Goal: Information Seeking & Learning: Find specific fact

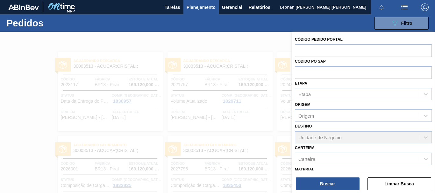
scroll to position [75, 0]
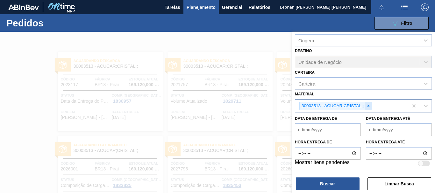
click at [369, 106] on icon at bounding box center [368, 106] width 4 height 4
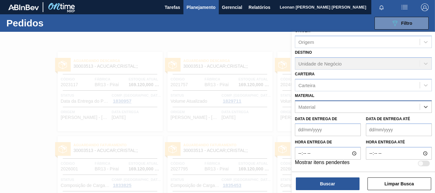
scroll to position [74, 0]
click at [411, 182] on button "Limpar Busca" at bounding box center [399, 184] width 64 height 13
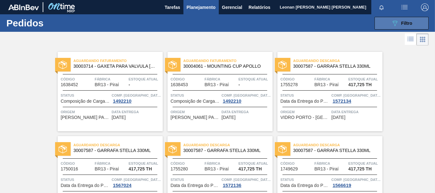
click at [394, 18] on button "089F7B8B-B2A5-4AFE-B5C0-19BA573D28AC Filtro" at bounding box center [401, 23] width 54 height 13
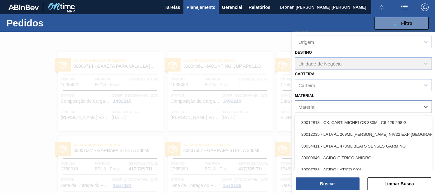
click at [364, 105] on div "Material" at bounding box center [357, 106] width 124 height 9
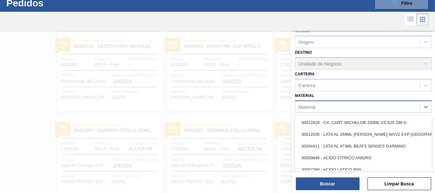
scroll to position [20, 0]
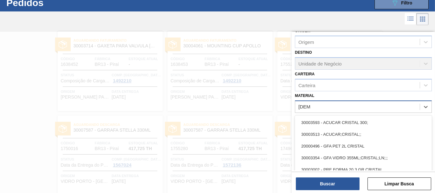
type input "cristal"
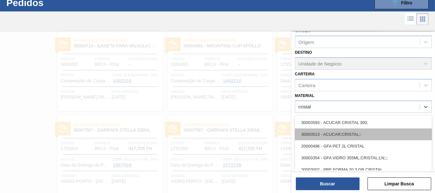
click at [351, 131] on div "30003513 - ACUCAR;CRISTAL;;" at bounding box center [363, 135] width 137 height 12
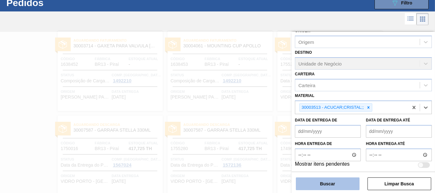
click at [339, 184] on button "Buscar" at bounding box center [328, 184] width 64 height 13
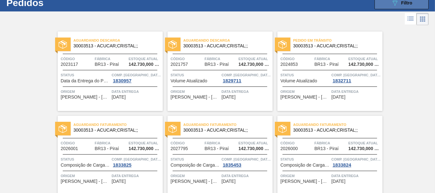
click at [399, 6] on div "089F7B8B-B2A5-4AFE-B5C0-19BA573D28AC Filtro" at bounding box center [401, 3] width 21 height 8
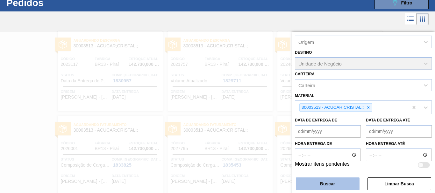
click at [247, 120] on div at bounding box center [217, 128] width 435 height 193
click at [337, 185] on button "Buscar" at bounding box center [328, 184] width 64 height 13
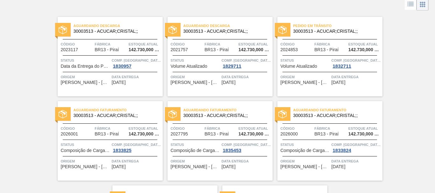
scroll to position [0, 0]
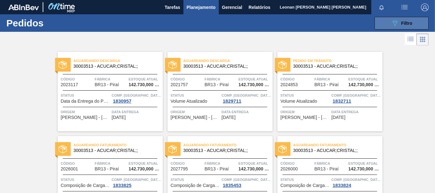
click at [402, 26] on div "089F7B8B-B2A5-4AFE-B5C0-19BA573D28AC Filtro" at bounding box center [401, 23] width 21 height 8
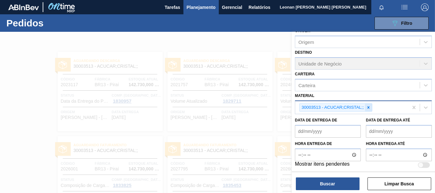
click at [370, 107] on icon at bounding box center [368, 107] width 4 height 4
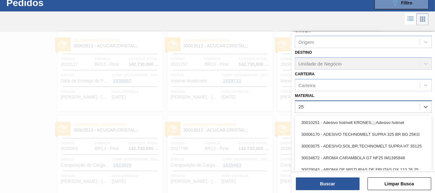
scroll to position [20, 0]
type input "2575"
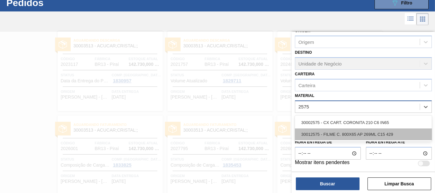
click at [371, 135] on div "30012575 - FILME C. 800X65 AP 269ML C15 429" at bounding box center [363, 135] width 137 height 12
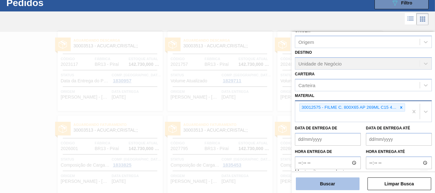
click at [345, 179] on button "Buscar" at bounding box center [328, 184] width 64 height 13
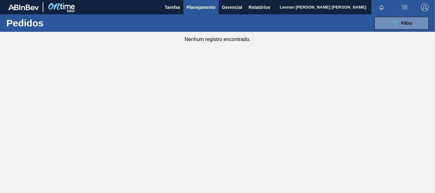
scroll to position [0, 0]
click at [382, 23] on button "089F7B8B-B2A5-4AFE-B5C0-19BA573D28AC Filtro" at bounding box center [401, 23] width 54 height 13
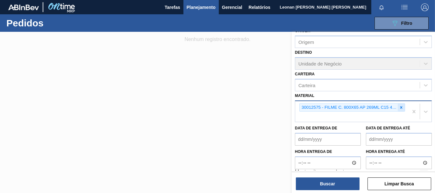
click at [401, 108] on icon at bounding box center [401, 107] width 4 height 4
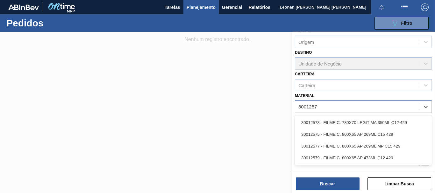
type input "30012577"
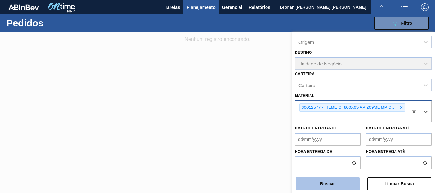
click at [349, 187] on button "Buscar" at bounding box center [328, 184] width 64 height 13
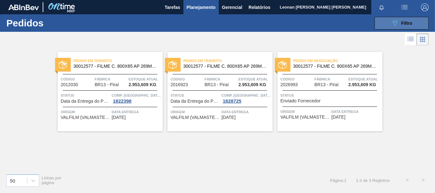
click at [408, 24] on span "Filtro" at bounding box center [406, 23] width 11 height 5
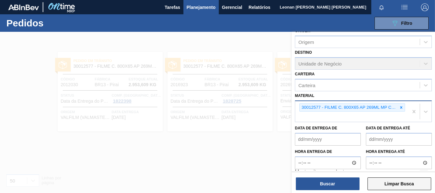
click at [407, 187] on button "Limpar Busca" at bounding box center [399, 184] width 64 height 13
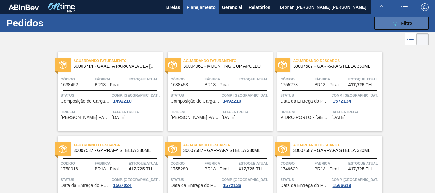
click at [403, 28] on button "089F7B8B-B2A5-4AFE-B5C0-19BA573D28AC Filtro" at bounding box center [401, 23] width 54 height 13
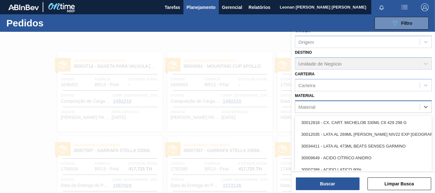
click at [401, 107] on div "Material" at bounding box center [357, 106] width 124 height 9
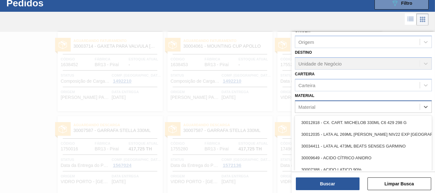
scroll to position [20, 0]
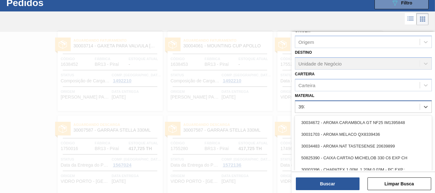
type input "3934"
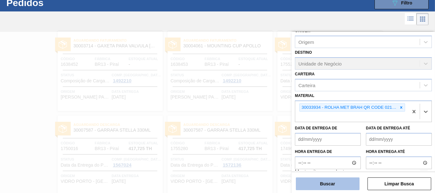
click at [314, 187] on button "Buscar" at bounding box center [328, 184] width 64 height 13
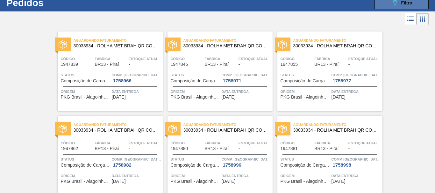
click at [401, 5] on span "Filtro" at bounding box center [406, 2] width 11 height 5
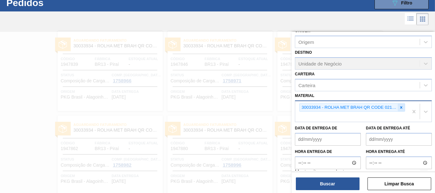
click at [399, 109] on icon at bounding box center [401, 107] width 4 height 4
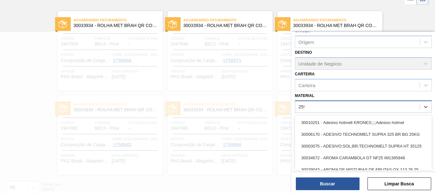
scroll to position [41, 0]
type input "2598"
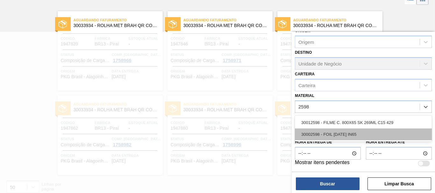
click at [354, 136] on div "30002598 - FOIL [DATE] IN65" at bounding box center [363, 135] width 137 height 12
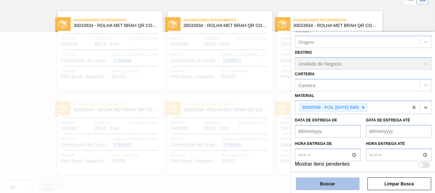
click at [334, 181] on button "Buscar" at bounding box center [328, 184] width 64 height 13
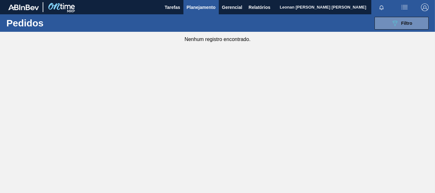
scroll to position [0, 0]
click at [413, 21] on button "089F7B8B-B2A5-4AFE-B5C0-19BA573D28AC Filtro" at bounding box center [401, 23] width 54 height 13
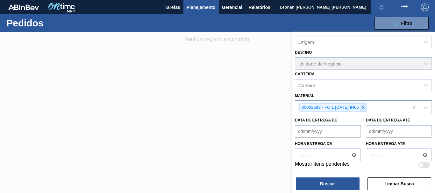
click at [365, 107] on icon at bounding box center [363, 107] width 4 height 4
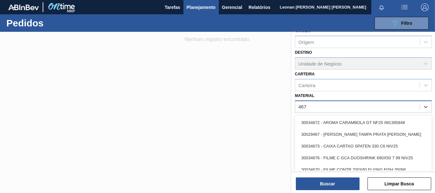
type input "4670"
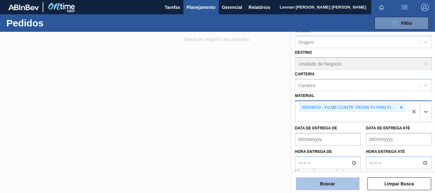
click at [338, 184] on button "Buscar" at bounding box center [328, 184] width 64 height 13
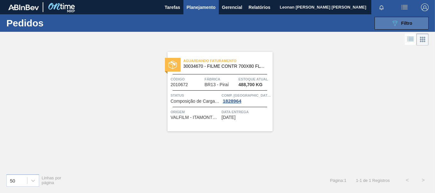
click at [387, 23] on button "089F7B8B-B2A5-4AFE-B5C0-19BA573D28AC Filtro" at bounding box center [401, 23] width 54 height 13
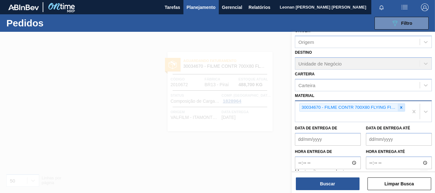
click at [401, 106] on icon at bounding box center [401, 107] width 4 height 4
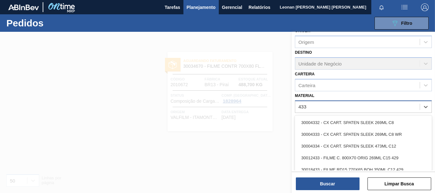
type input "4339"
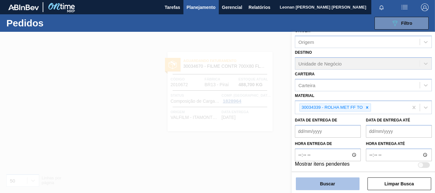
click at [321, 186] on button "Buscar" at bounding box center [328, 184] width 64 height 13
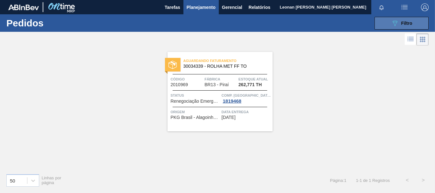
click at [398, 24] on div "089F7B8B-B2A5-4AFE-B5C0-19BA573D28AC Filtro" at bounding box center [401, 23] width 21 height 8
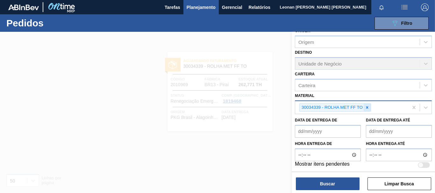
click at [369, 108] on icon at bounding box center [367, 107] width 4 height 4
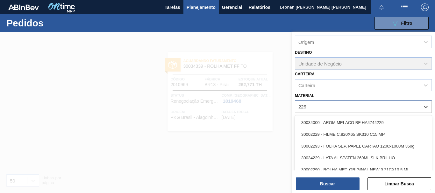
type input "2293"
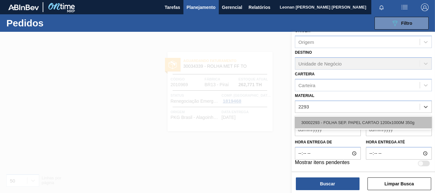
click at [399, 125] on div "30002293 - FOLHA SEP. PAPEL CARTAO 1200x1000M 350g" at bounding box center [363, 123] width 137 height 12
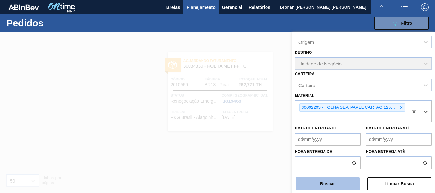
click at [338, 184] on button "Buscar" at bounding box center [328, 184] width 64 height 13
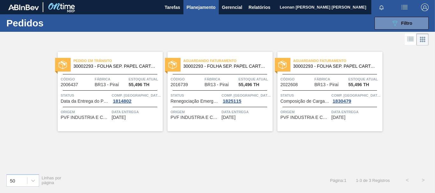
drag, startPoint x: 391, startPoint y: 23, endPoint x: 396, endPoint y: 32, distance: 10.4
click at [392, 22] on icon "089F7B8B-B2A5-4AFE-B5C0-19BA573D28AC" at bounding box center [395, 23] width 8 height 8
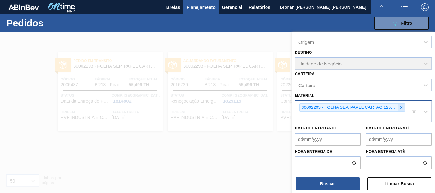
click at [399, 107] on icon at bounding box center [401, 107] width 4 height 4
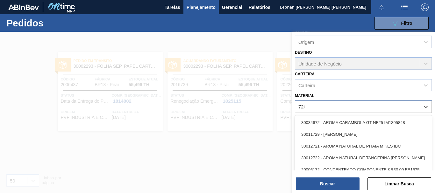
type input "7206"
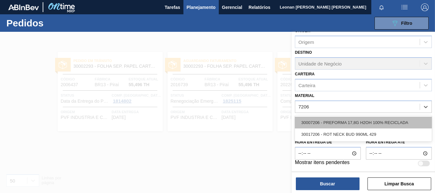
click at [360, 123] on div "30007206 - PREFORMA 17,8G H2OH 100% RECICLADA" at bounding box center [363, 123] width 137 height 12
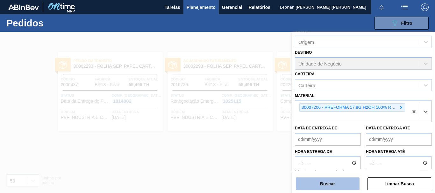
click at [352, 186] on button "Buscar" at bounding box center [328, 184] width 64 height 13
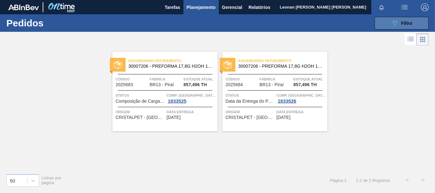
click at [392, 24] on icon "089F7B8B-B2A5-4AFE-B5C0-19BA573D28AC" at bounding box center [395, 23] width 8 height 8
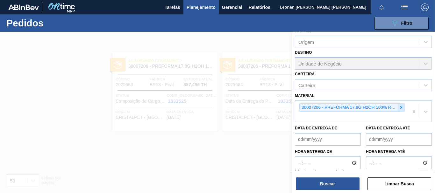
click at [401, 107] on icon at bounding box center [401, 107] width 2 height 2
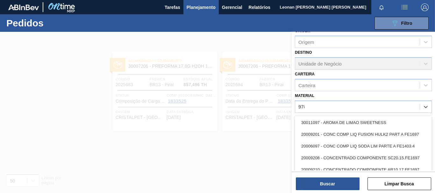
type input "9782"
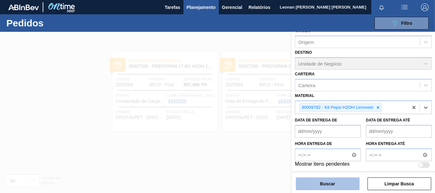
click at [336, 184] on button "Buscar" at bounding box center [328, 184] width 64 height 13
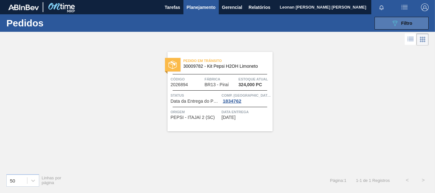
click at [391, 25] on icon "089F7B8B-B2A5-4AFE-B5C0-19BA573D28AC" at bounding box center [395, 23] width 8 height 8
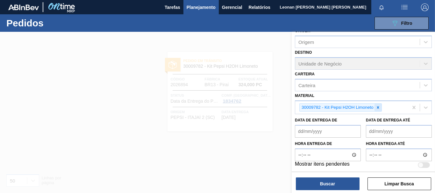
click at [377, 107] on icon at bounding box center [378, 107] width 2 height 2
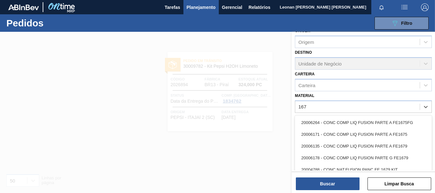
type input "1671"
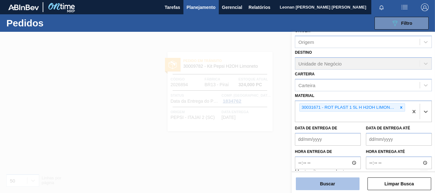
click at [344, 183] on button "Buscar" at bounding box center [328, 184] width 64 height 13
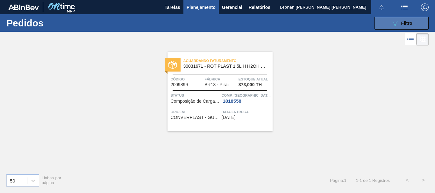
click at [385, 24] on button "089F7B8B-B2A5-4AFE-B5C0-19BA573D28AC Filtro" at bounding box center [401, 23] width 54 height 13
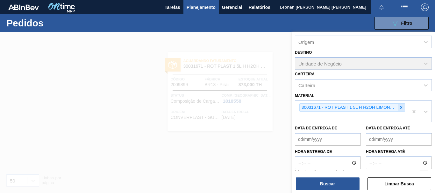
click at [401, 108] on icon at bounding box center [401, 107] width 4 height 4
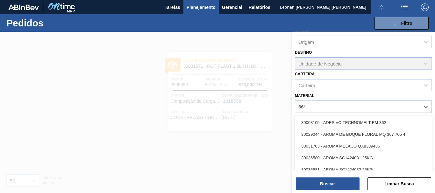
type input "3655"
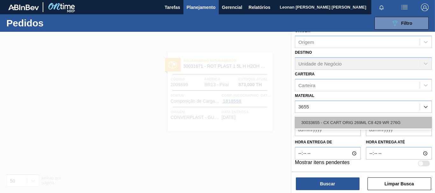
click at [386, 128] on div "30033655 - CX CART ORIG 269ML C8 429 WR 276G" at bounding box center [363, 123] width 137 height 12
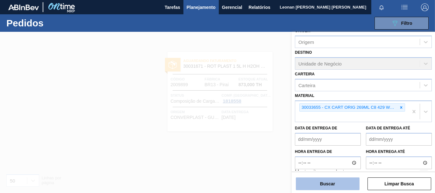
click at [332, 184] on button "Buscar" at bounding box center [328, 184] width 64 height 13
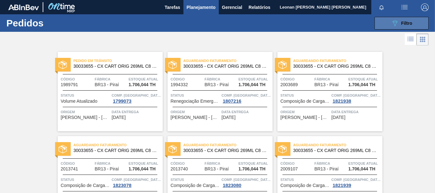
click at [403, 23] on span "Filtro" at bounding box center [406, 23] width 11 height 5
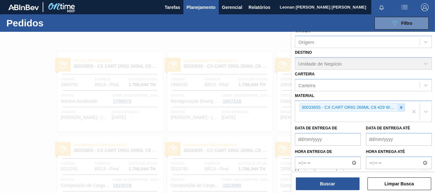
click at [401, 108] on icon at bounding box center [401, 107] width 4 height 4
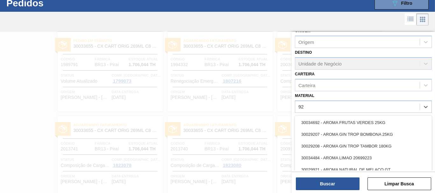
scroll to position [20, 0]
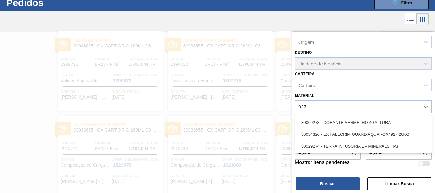
type input "9274"
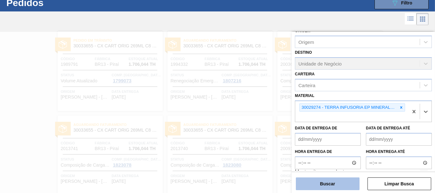
click at [307, 185] on button "Buscar" at bounding box center [328, 184] width 64 height 13
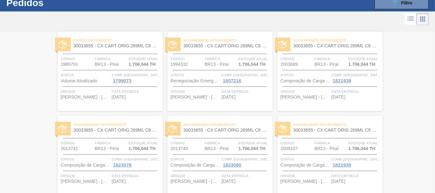
scroll to position [0, 0]
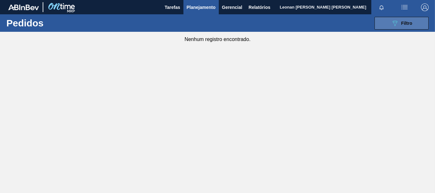
click at [387, 24] on button "089F7B8B-B2A5-4AFE-B5C0-19BA573D28AC Filtro" at bounding box center [401, 23] width 54 height 13
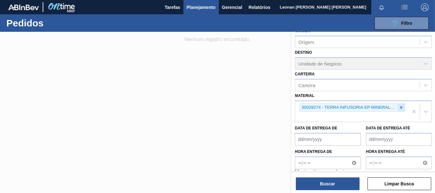
click at [400, 107] on icon at bounding box center [401, 107] width 4 height 4
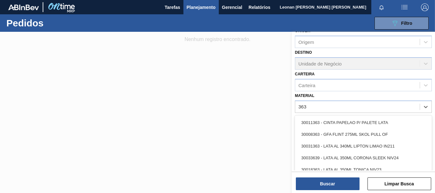
type input "3637"
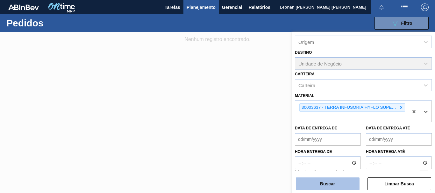
click at [339, 184] on button "Buscar" at bounding box center [328, 184] width 64 height 13
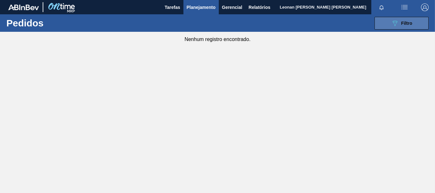
click at [386, 23] on button "089F7B8B-B2A5-4AFE-B5C0-19BA573D28AC Filtro" at bounding box center [401, 23] width 54 height 13
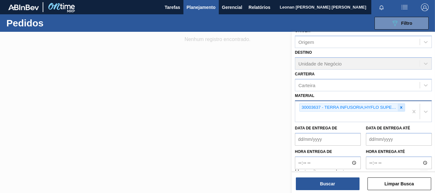
click at [401, 108] on icon at bounding box center [401, 107] width 4 height 4
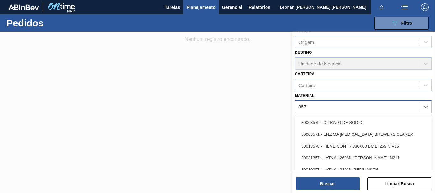
type input "3577"
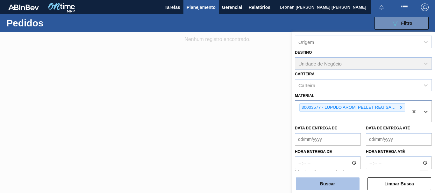
click at [333, 181] on button "Buscar" at bounding box center [328, 184] width 64 height 13
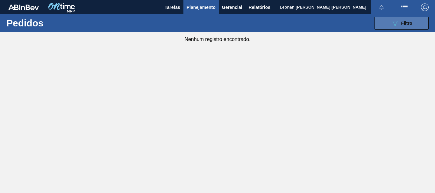
click at [388, 23] on button "089F7B8B-B2A5-4AFE-B5C0-19BA573D28AC Filtro" at bounding box center [401, 23] width 54 height 13
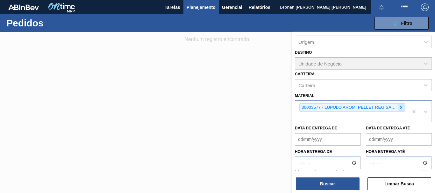
click at [401, 105] on icon at bounding box center [401, 107] width 4 height 4
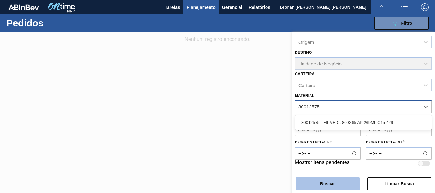
type input "30012575"
click at [348, 186] on button "Buscar" at bounding box center [328, 184] width 64 height 13
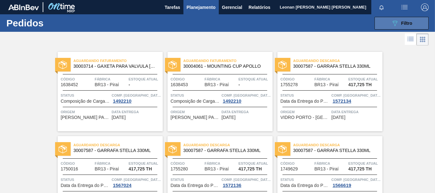
click at [396, 21] on icon "089F7B8B-B2A5-4AFE-B5C0-19BA573D28AC" at bounding box center [395, 23] width 8 height 8
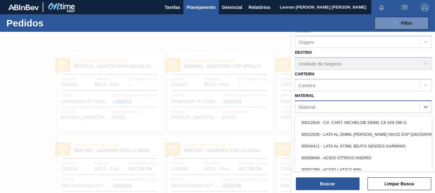
click at [363, 108] on div "Material" at bounding box center [357, 106] width 124 height 9
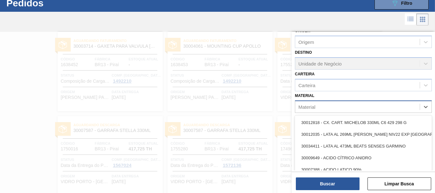
scroll to position [20, 0]
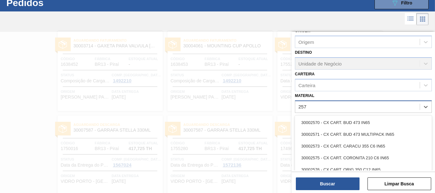
type input "2575"
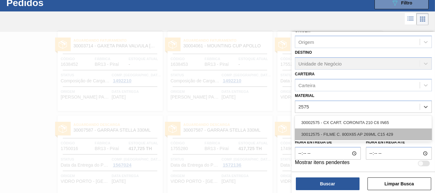
click at [357, 134] on div "30012575 - FILME C. 800X65 AP 269ML C15 429" at bounding box center [363, 135] width 137 height 12
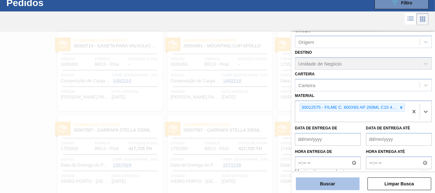
click at [343, 185] on button "Buscar" at bounding box center [328, 184] width 64 height 13
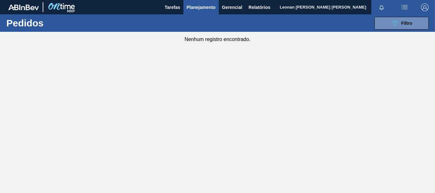
scroll to position [0, 0]
click at [392, 21] on icon at bounding box center [394, 23] width 5 height 5
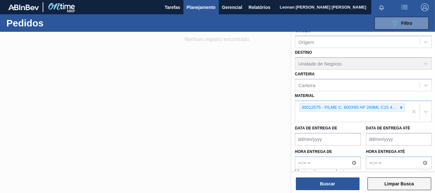
click at [413, 188] on button "Limpar Busca" at bounding box center [399, 184] width 64 height 13
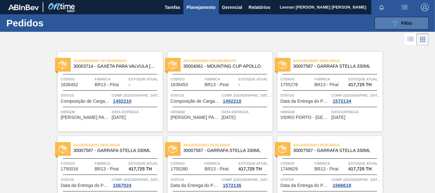
click at [392, 27] on icon "089F7B8B-B2A5-4AFE-B5C0-19BA573D28AC" at bounding box center [395, 23] width 8 height 8
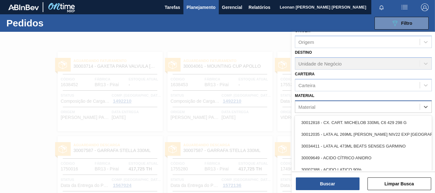
click at [387, 105] on div "Material" at bounding box center [357, 106] width 124 height 9
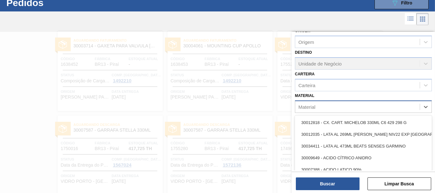
scroll to position [20, 0]
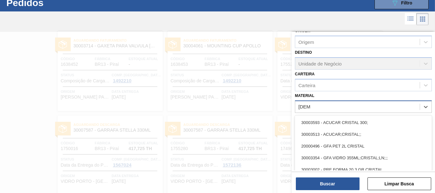
type input "cristal"
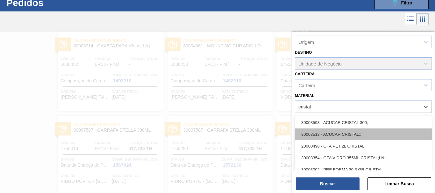
click at [357, 137] on div "30003513 - ACUCAR;CRISTAL;;" at bounding box center [363, 135] width 137 height 12
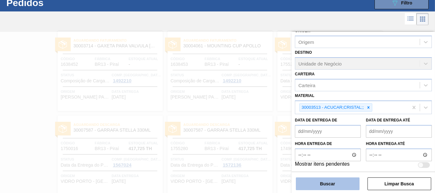
click at [341, 181] on button "Buscar" at bounding box center [328, 184] width 64 height 13
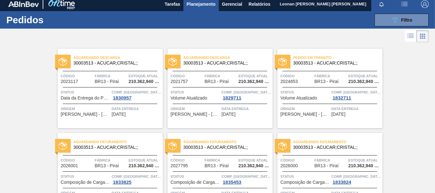
scroll to position [0, 0]
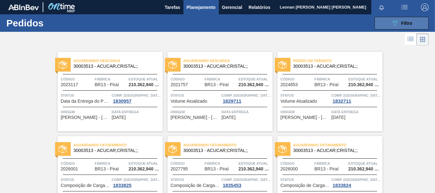
click at [408, 24] on span "Filtro" at bounding box center [406, 23] width 11 height 5
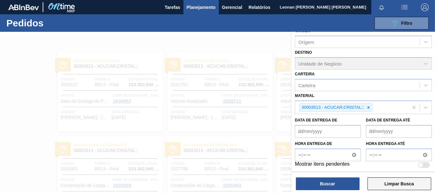
click at [406, 182] on button "Limpar Busca" at bounding box center [399, 184] width 64 height 13
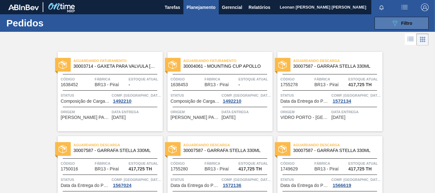
click at [396, 24] on icon "089F7B8B-B2A5-4AFE-B5C0-19BA573D28AC" at bounding box center [395, 23] width 8 height 8
